Goal: Navigation & Orientation: Find specific page/section

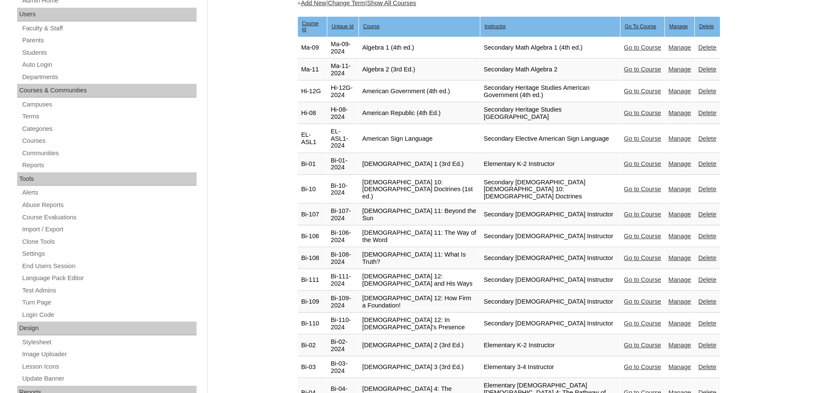
scroll to position [128, 0]
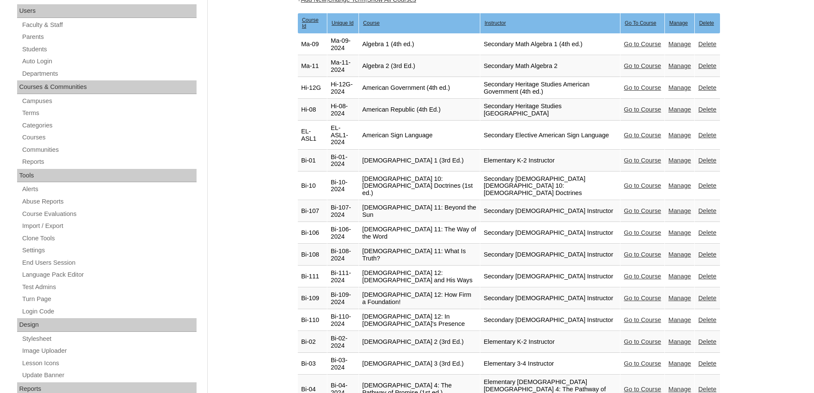
click at [424, 259] on link "Go to Course" at bounding box center [642, 363] width 37 height 7
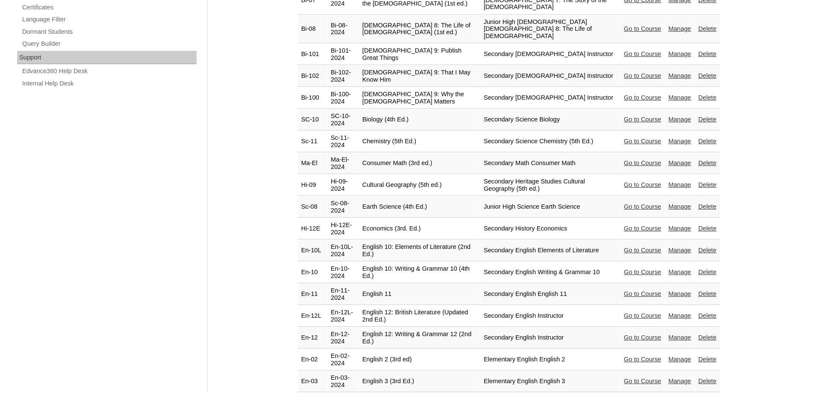
scroll to position [640, 0]
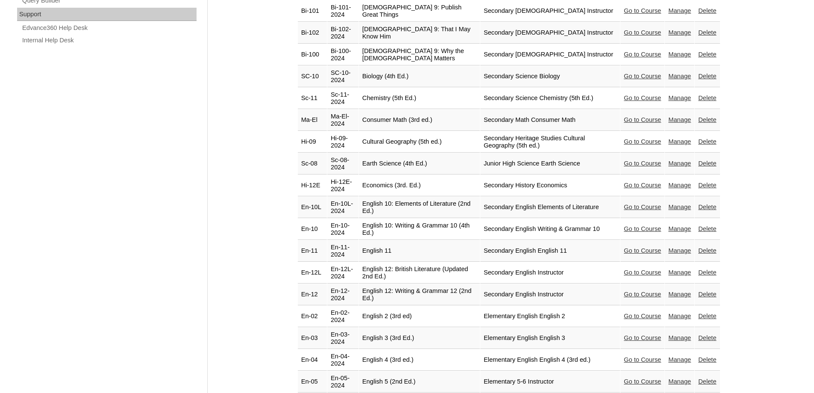
click at [630, 334] on link "Go to Course" at bounding box center [642, 337] width 37 height 7
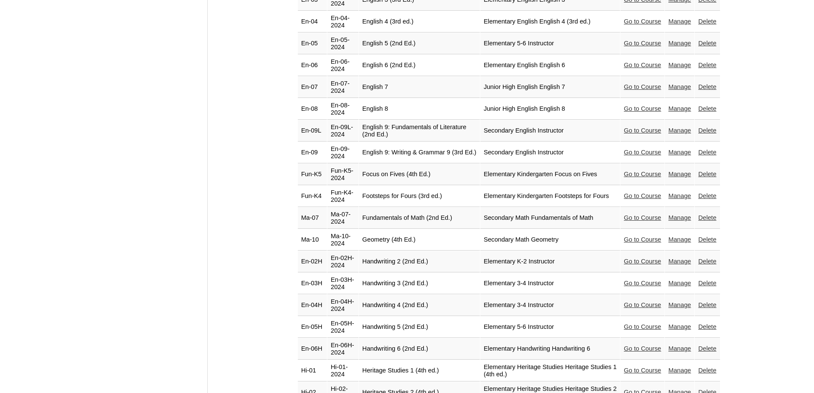
scroll to position [1023, 0]
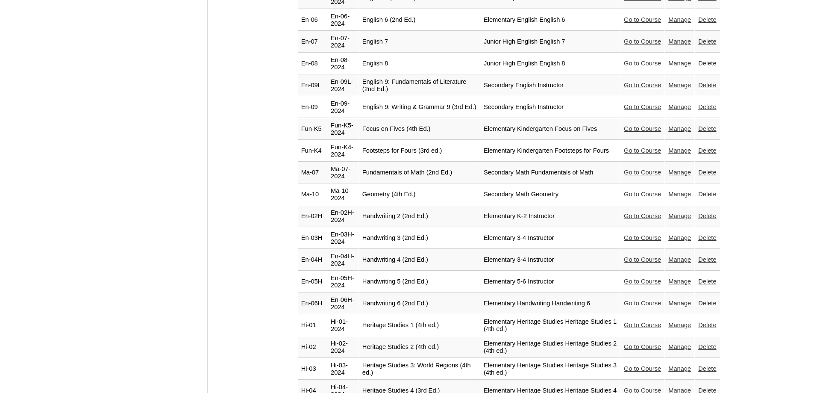
click at [629, 365] on link "Go to Course" at bounding box center [642, 368] width 37 height 7
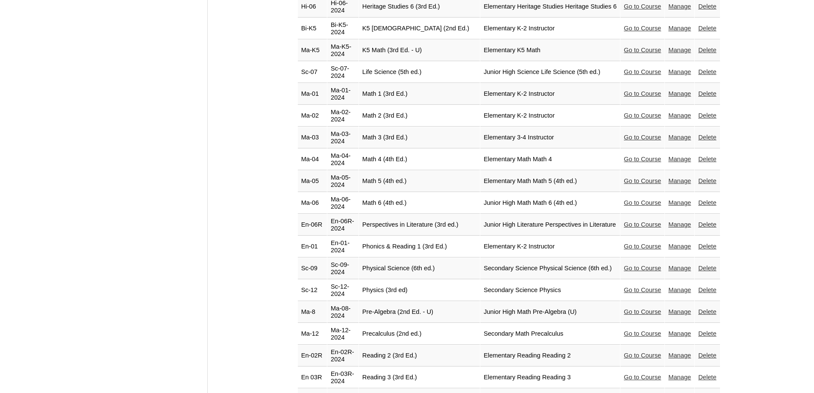
scroll to position [1493, 0]
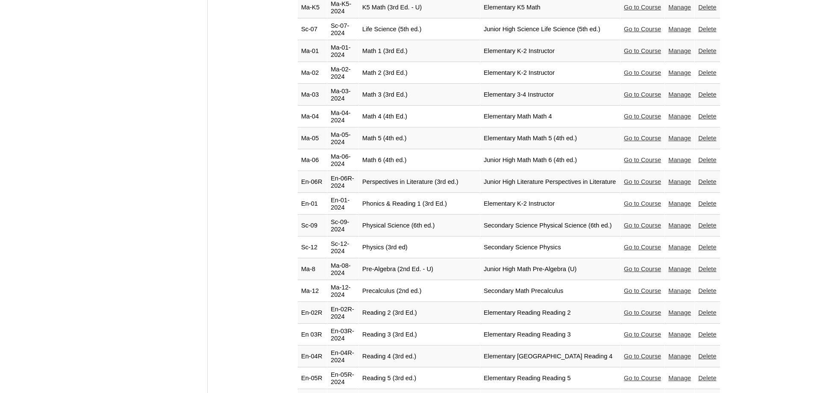
click at [632, 331] on link "Go to Course" at bounding box center [642, 334] width 37 height 7
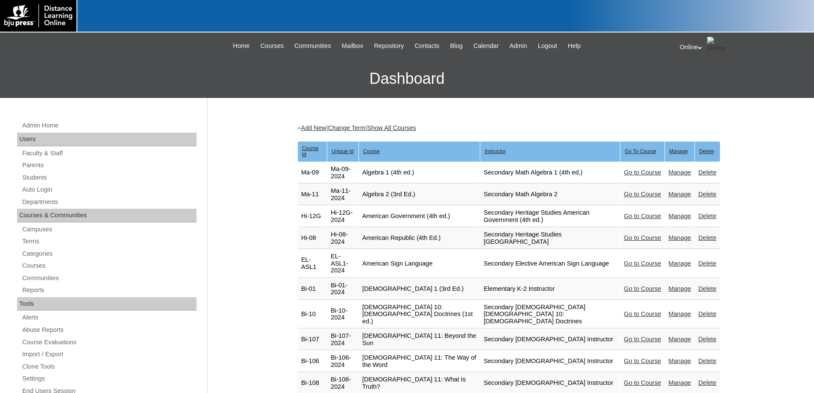
scroll to position [1493, 0]
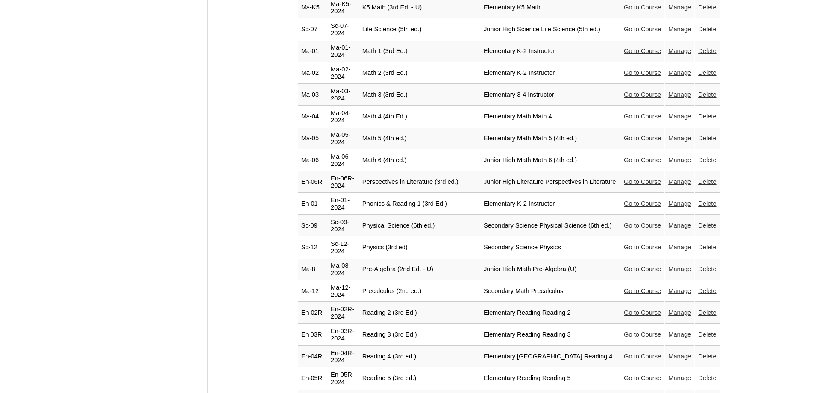
click at [626, 200] on link "Go to Course" at bounding box center [642, 203] width 37 height 7
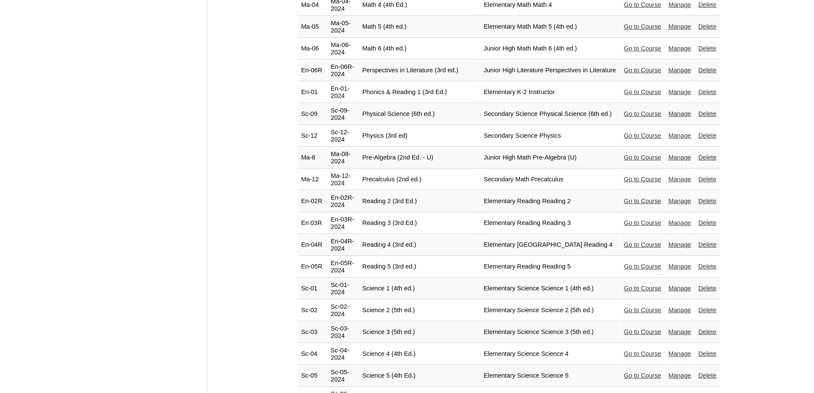
scroll to position [1621, 0]
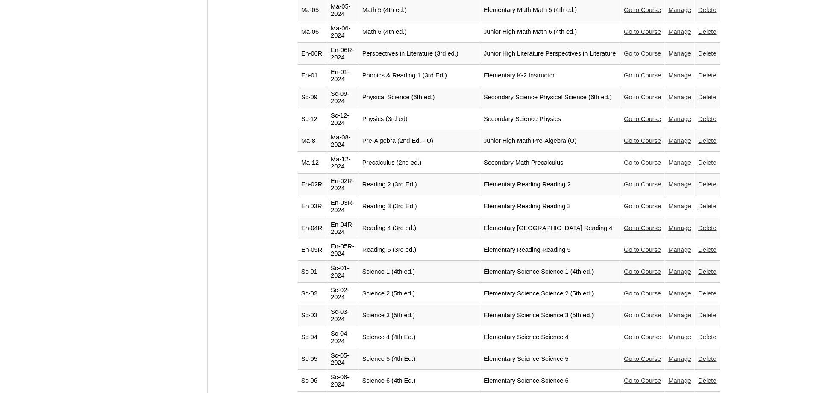
click at [636, 333] on link "Go to Course" at bounding box center [642, 336] width 37 height 7
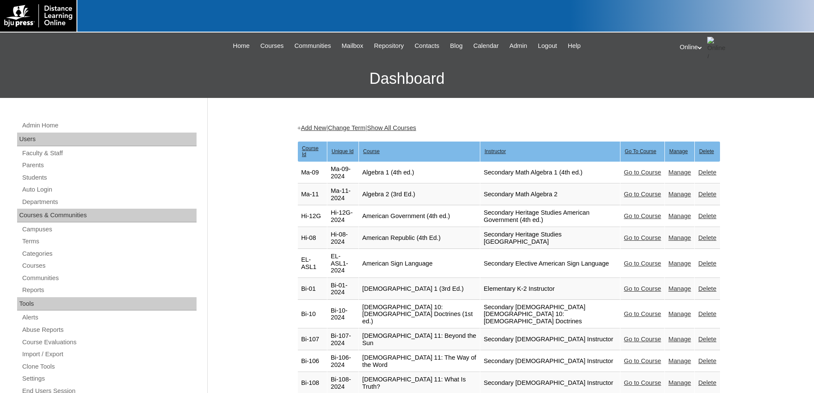
scroll to position [1621, 0]
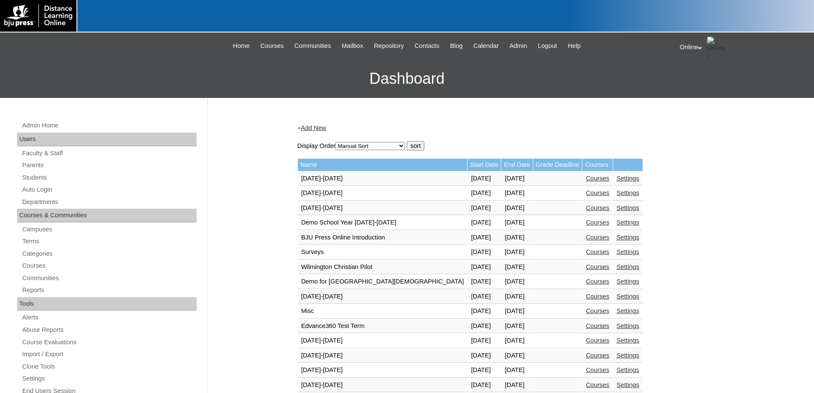
scroll to position [255, 0]
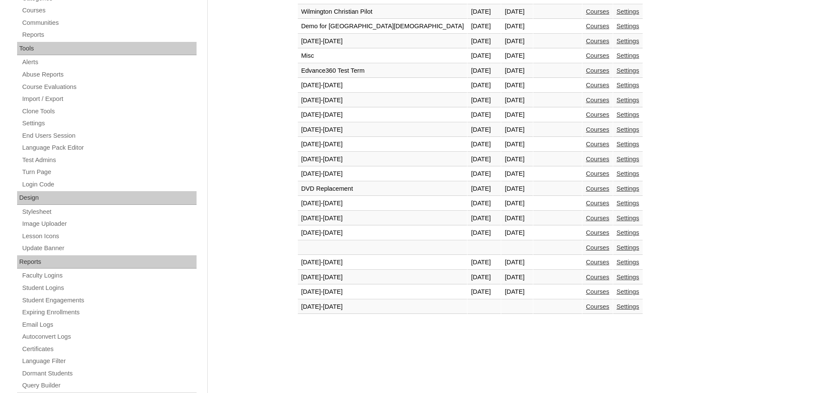
click at [586, 291] on link "Courses" at bounding box center [598, 291] width 24 height 7
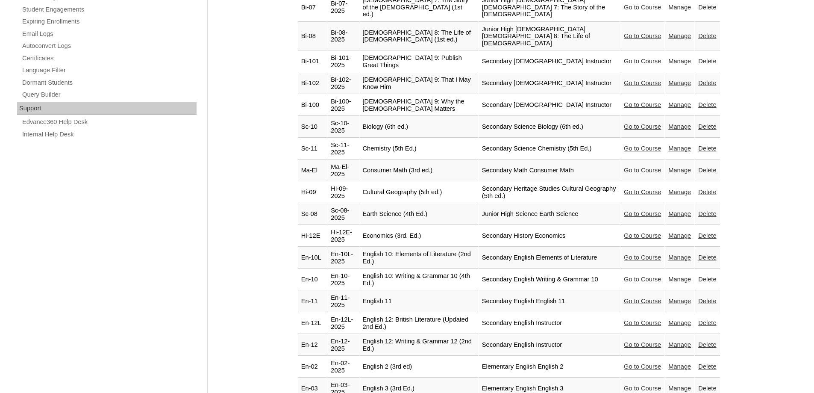
scroll to position [556, 0]
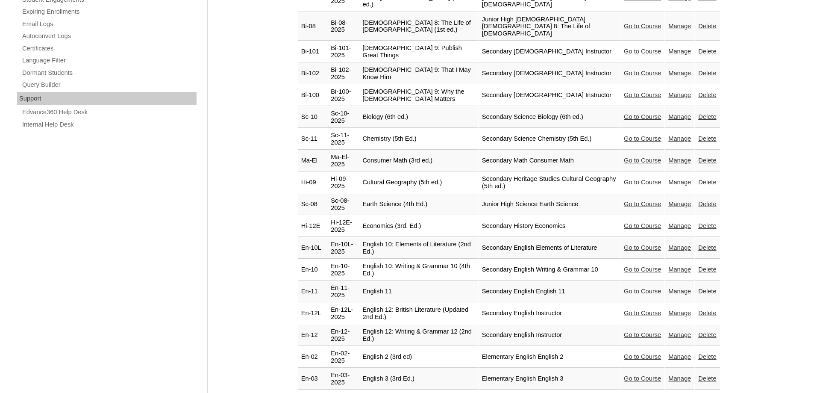
click at [638, 353] on link "Go to Course" at bounding box center [642, 356] width 37 height 7
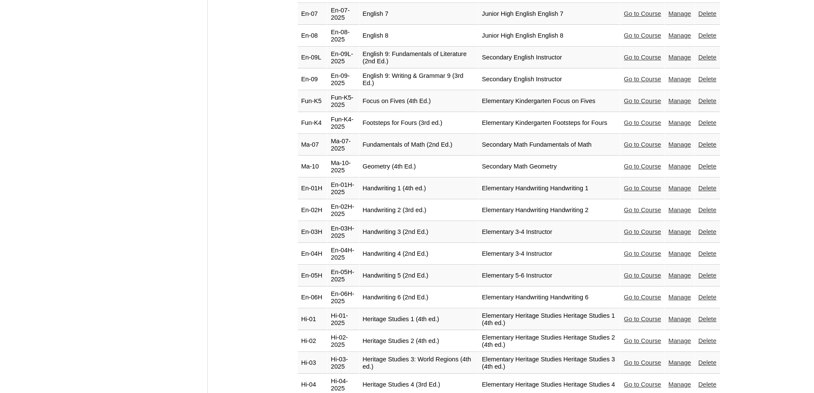
scroll to position [1024, 0]
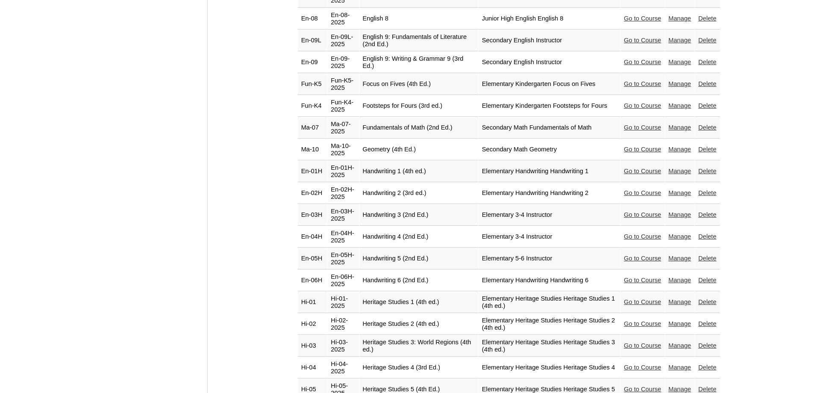
click at [639, 342] on link "Go to Course" at bounding box center [642, 345] width 37 height 7
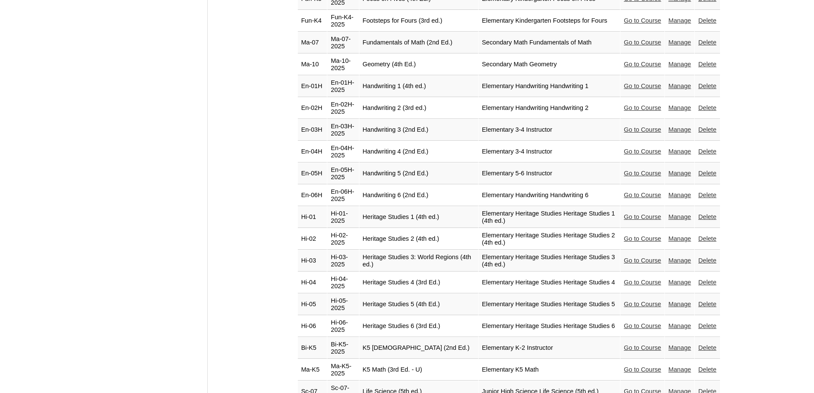
scroll to position [1110, 0]
click at [644, 344] on link "Go to Course" at bounding box center [642, 347] width 37 height 7
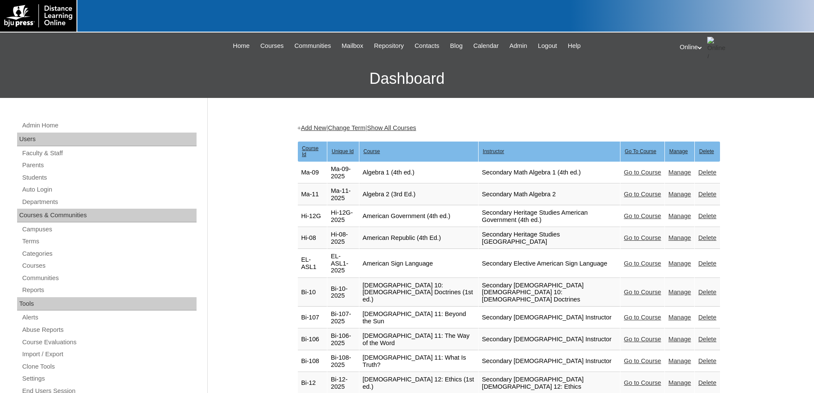
scroll to position [1110, 0]
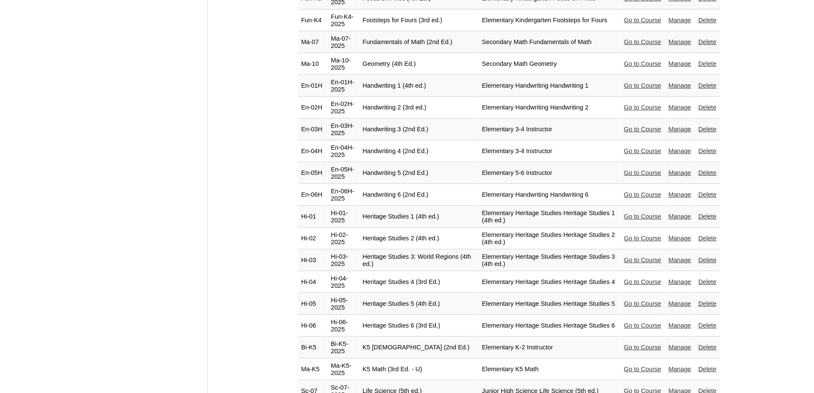
click at [634, 365] on link "Go to Course" at bounding box center [642, 368] width 37 height 7
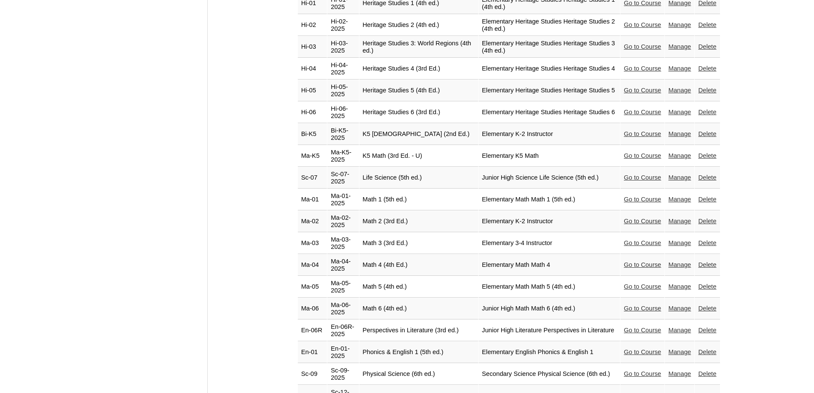
scroll to position [1323, 0]
click at [626, 348] on link "Go to Course" at bounding box center [642, 351] width 37 height 7
